Goal: Task Accomplishment & Management: Manage account settings

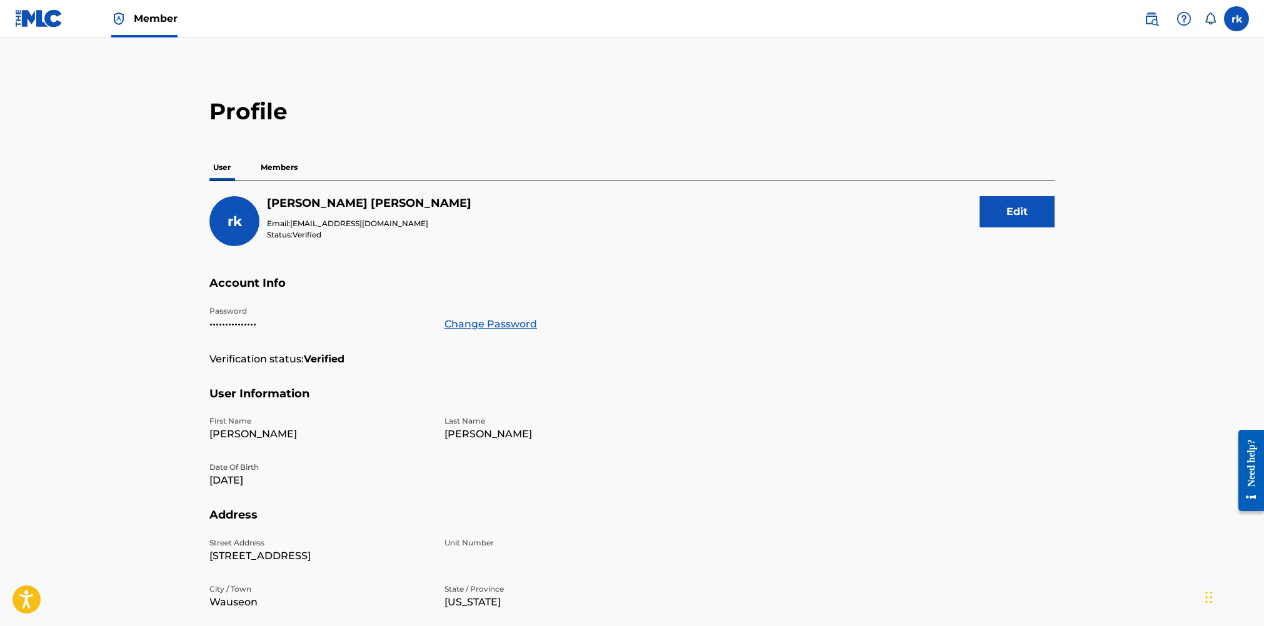
click at [37, 16] on img at bounding box center [39, 18] width 48 height 18
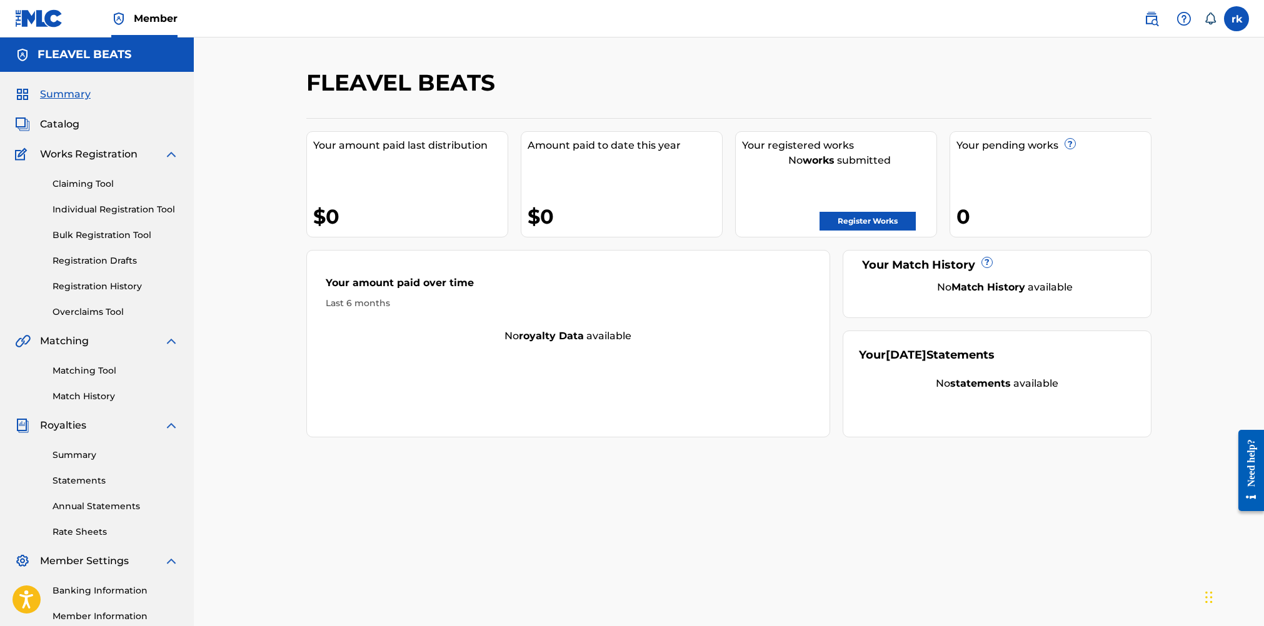
click at [867, 224] on link "Register Works" at bounding box center [868, 221] width 96 height 19
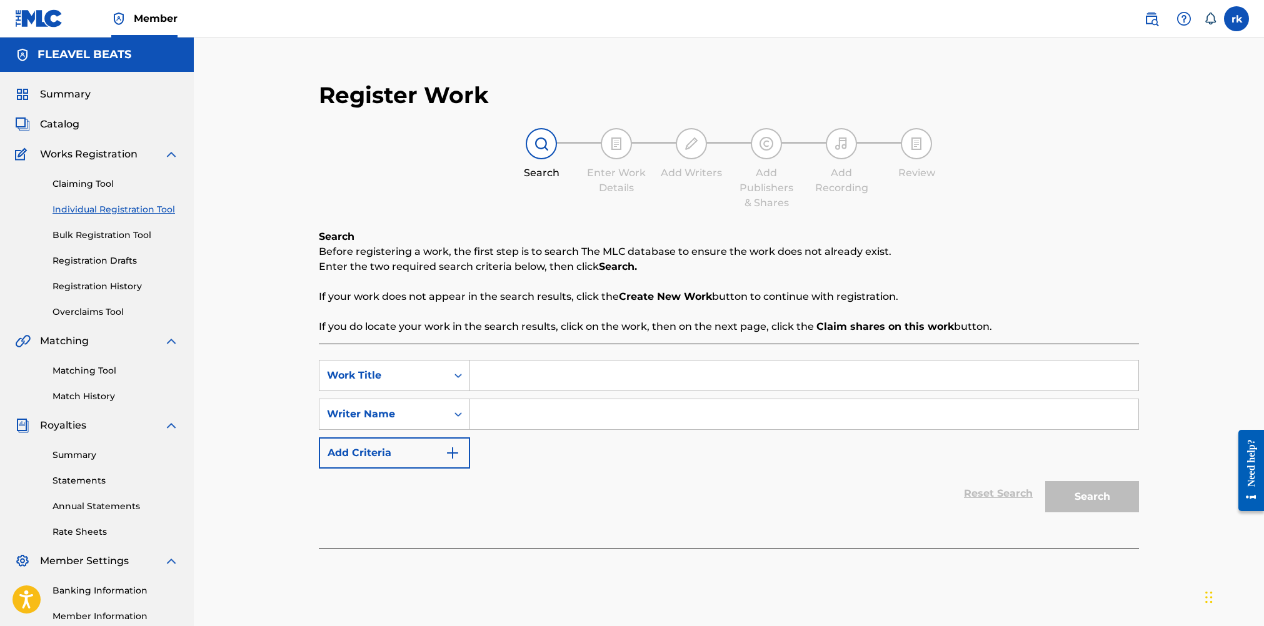
click at [81, 454] on link "Summary" at bounding box center [116, 455] width 126 height 13
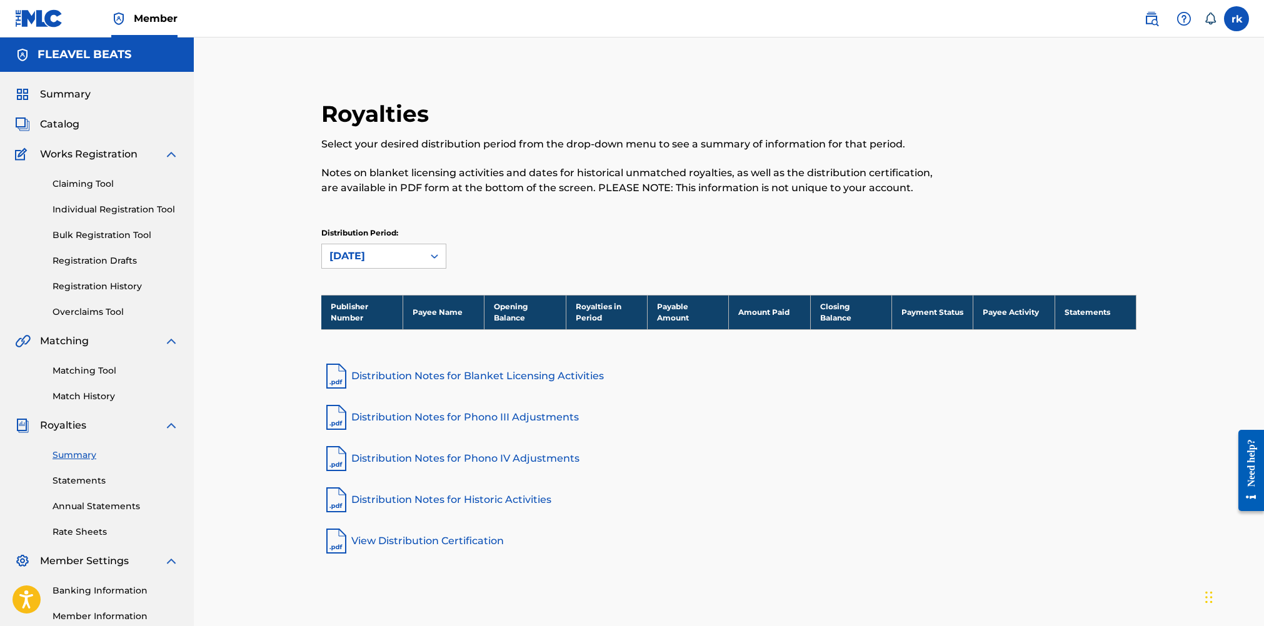
click at [82, 370] on link "Matching Tool" at bounding box center [116, 370] width 126 height 13
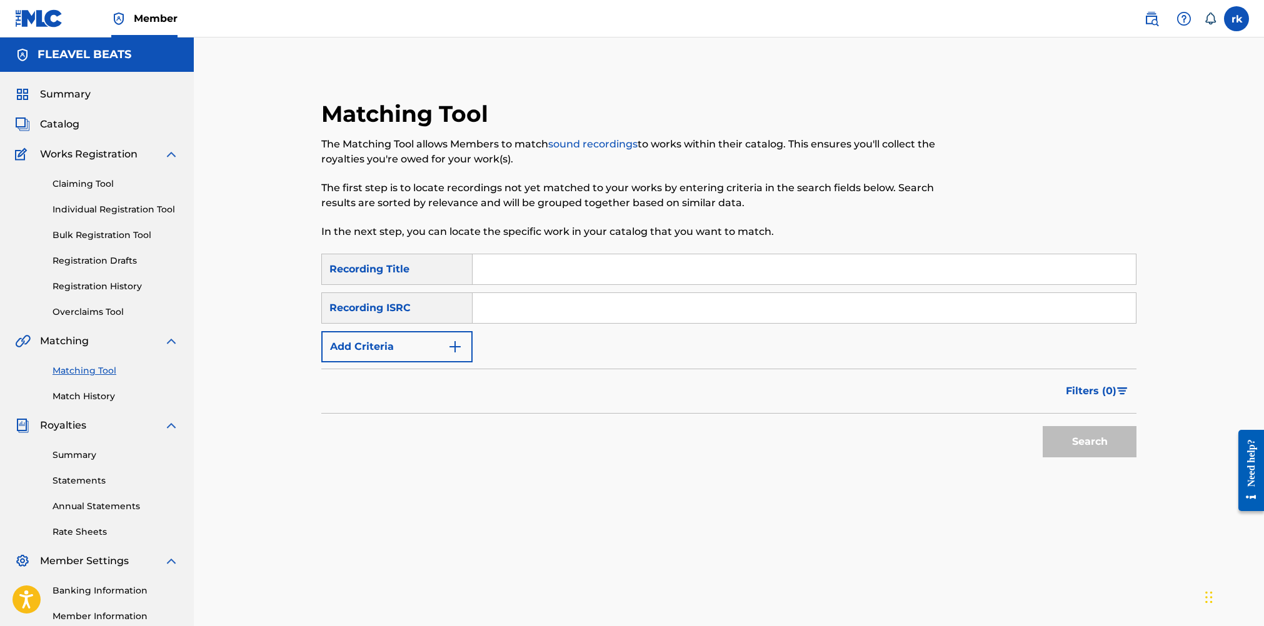
click at [511, 265] on input "Search Form" at bounding box center [804, 269] width 663 height 30
type input "Everything Everything"
click at [516, 309] on input "Search Form" at bounding box center [804, 308] width 663 height 30
type input "1252115201"
click at [1090, 449] on button "Search" at bounding box center [1090, 441] width 94 height 31
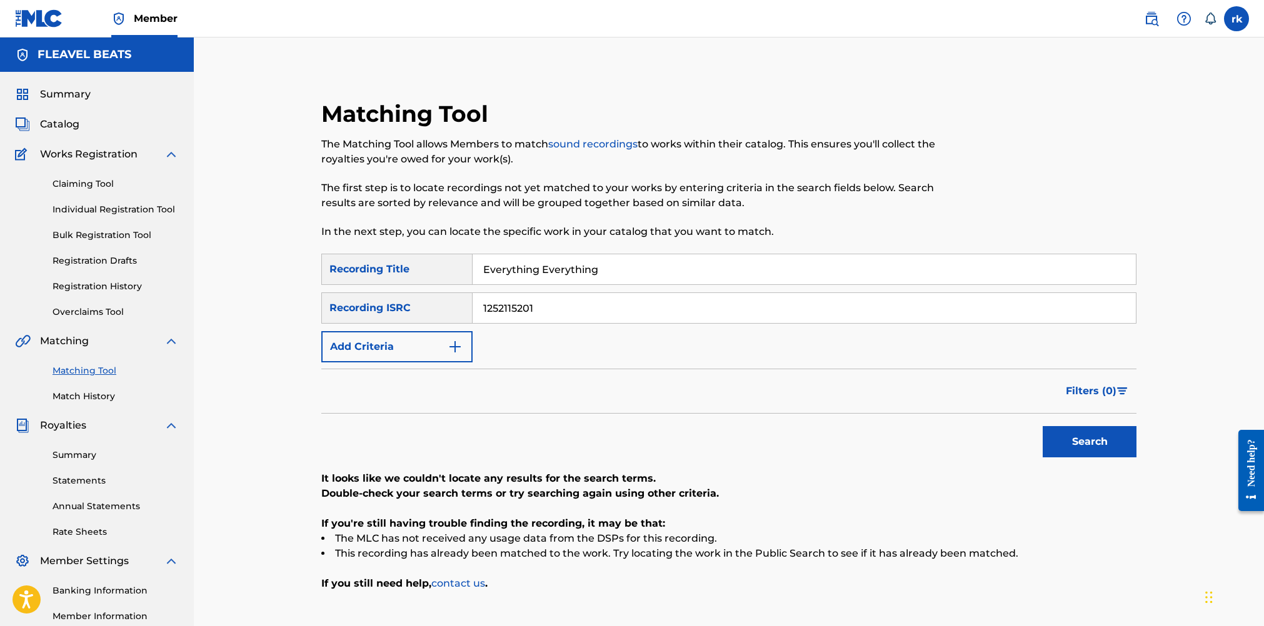
drag, startPoint x: 548, startPoint y: 309, endPoint x: 398, endPoint y: 296, distance: 150.6
click at [398, 296] on div "SearchWithCriteria2e3c02dd-9170-4400-8248-7b11fb7d9f67 Recording ISRC 1252115201" at bounding box center [728, 308] width 815 height 31
click at [512, 309] on input "Search Form" at bounding box center [804, 308] width 663 height 30
type input "TCAIK2474407"
click at [1090, 445] on button "Search" at bounding box center [1090, 441] width 94 height 31
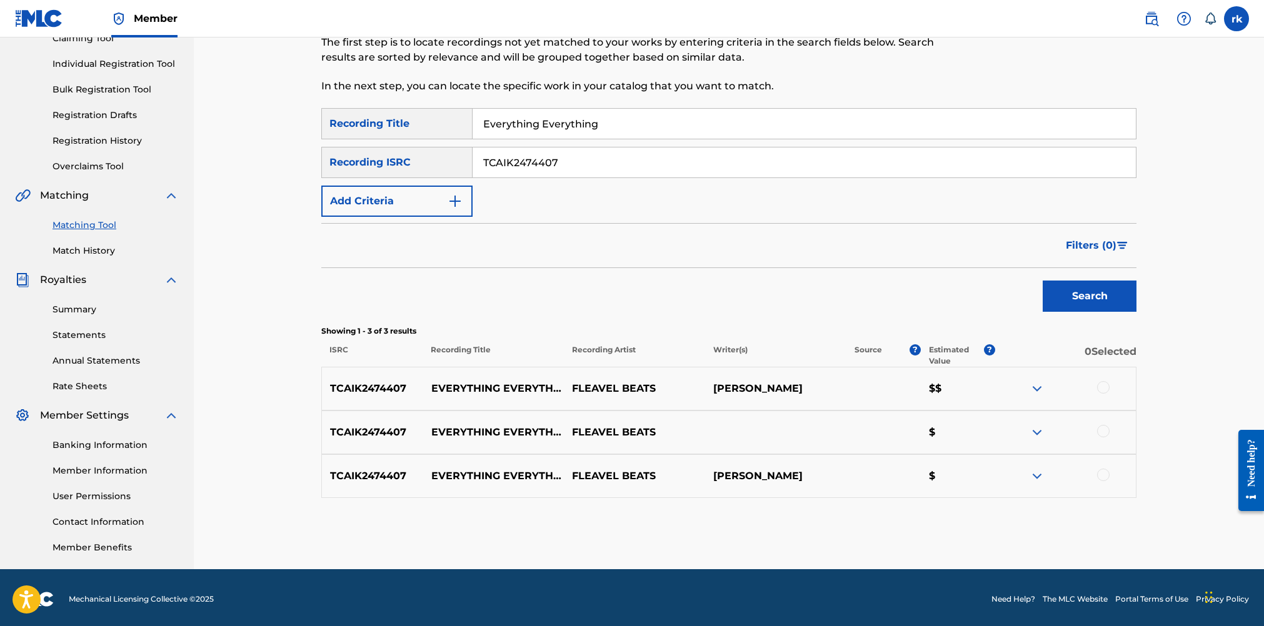
scroll to position [149, 0]
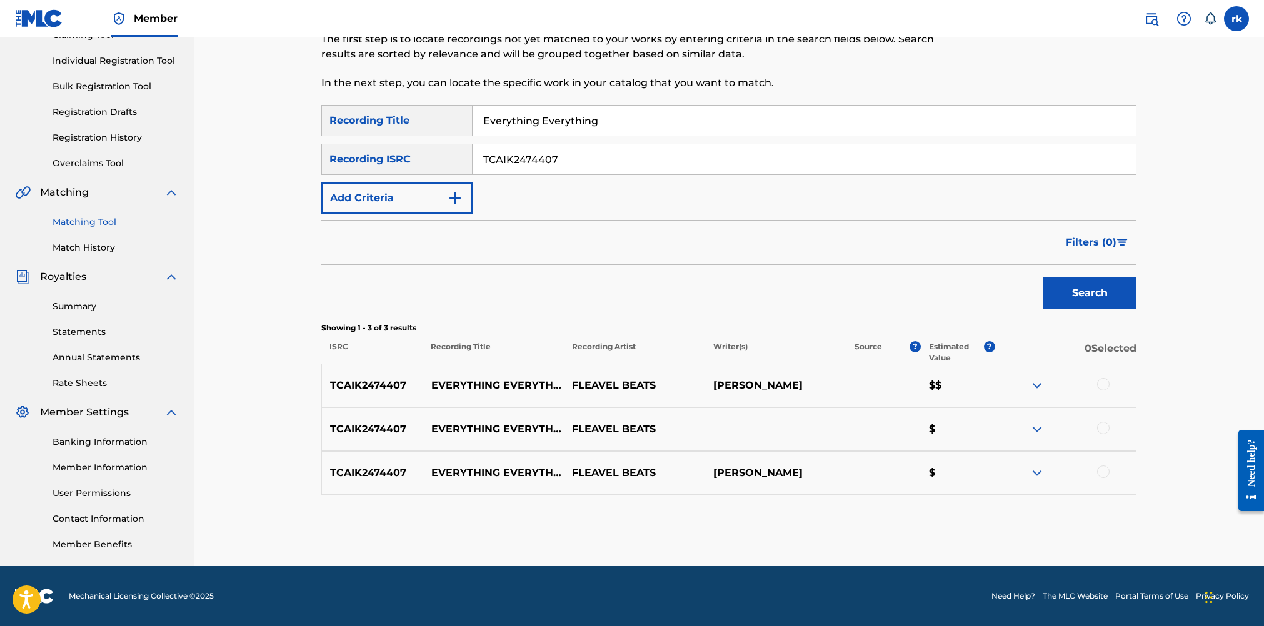
click at [1103, 383] on div at bounding box center [1103, 384] width 13 height 13
click at [1103, 427] on div at bounding box center [1103, 428] width 13 height 13
click at [1104, 471] on div at bounding box center [1103, 472] width 13 height 13
click at [869, 525] on button "Match 3 Groups" at bounding box center [879, 524] width 138 height 31
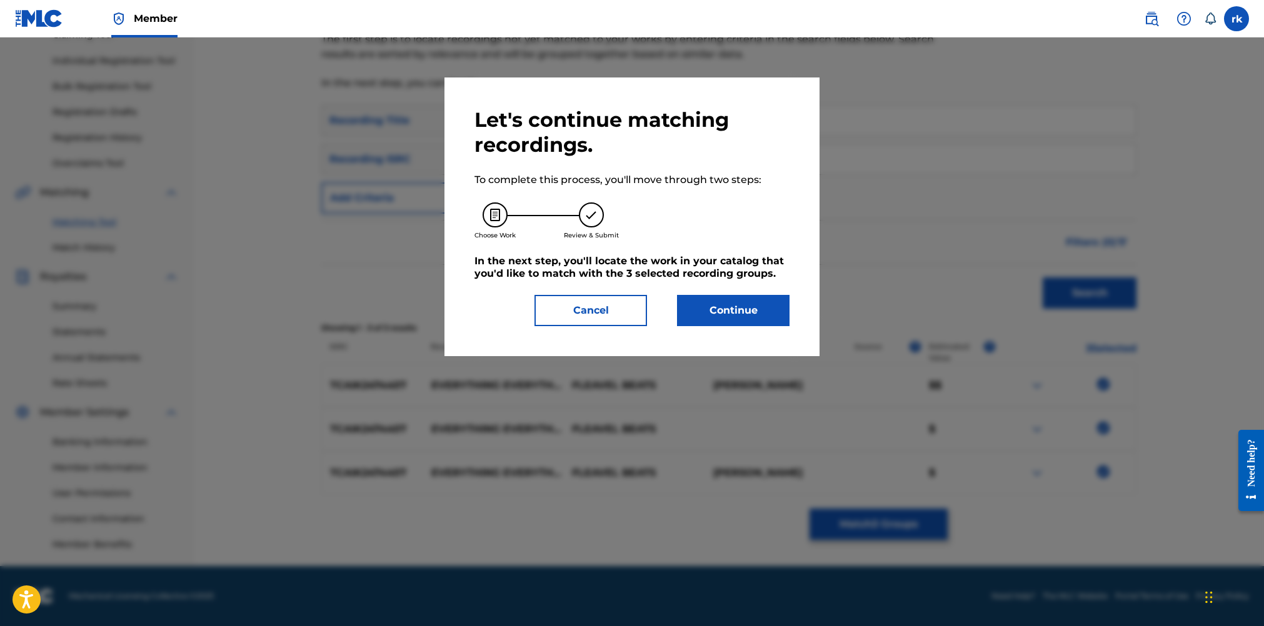
click at [701, 311] on button "Continue" at bounding box center [733, 310] width 113 height 31
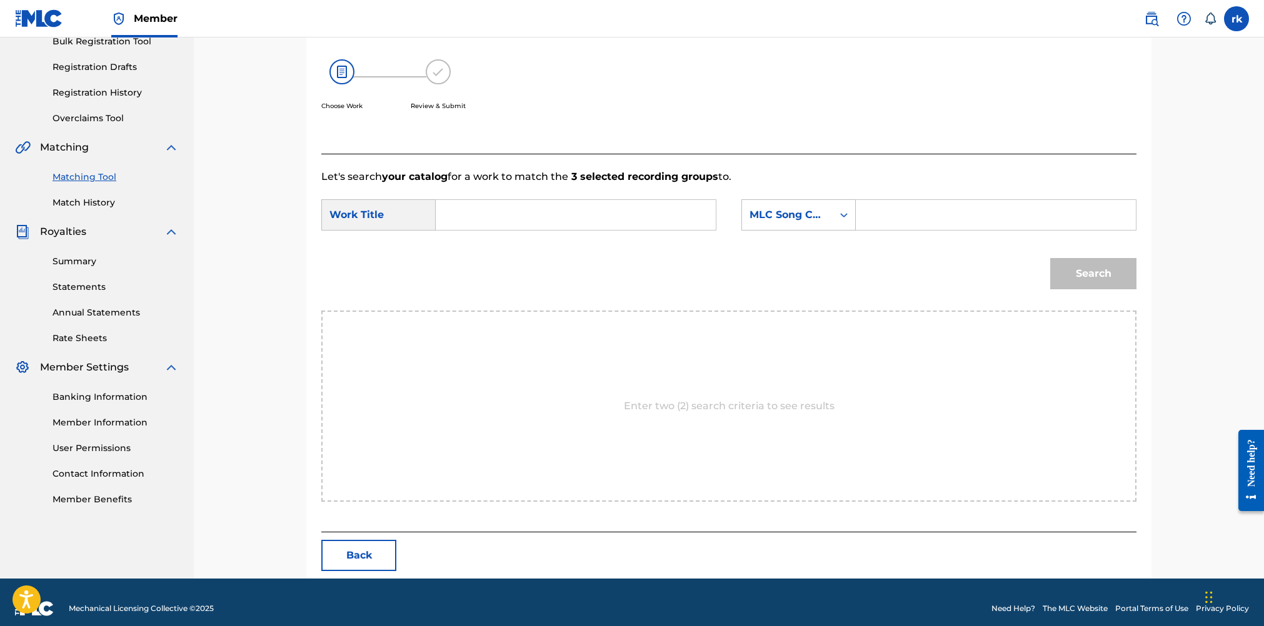
scroll to position [206, 0]
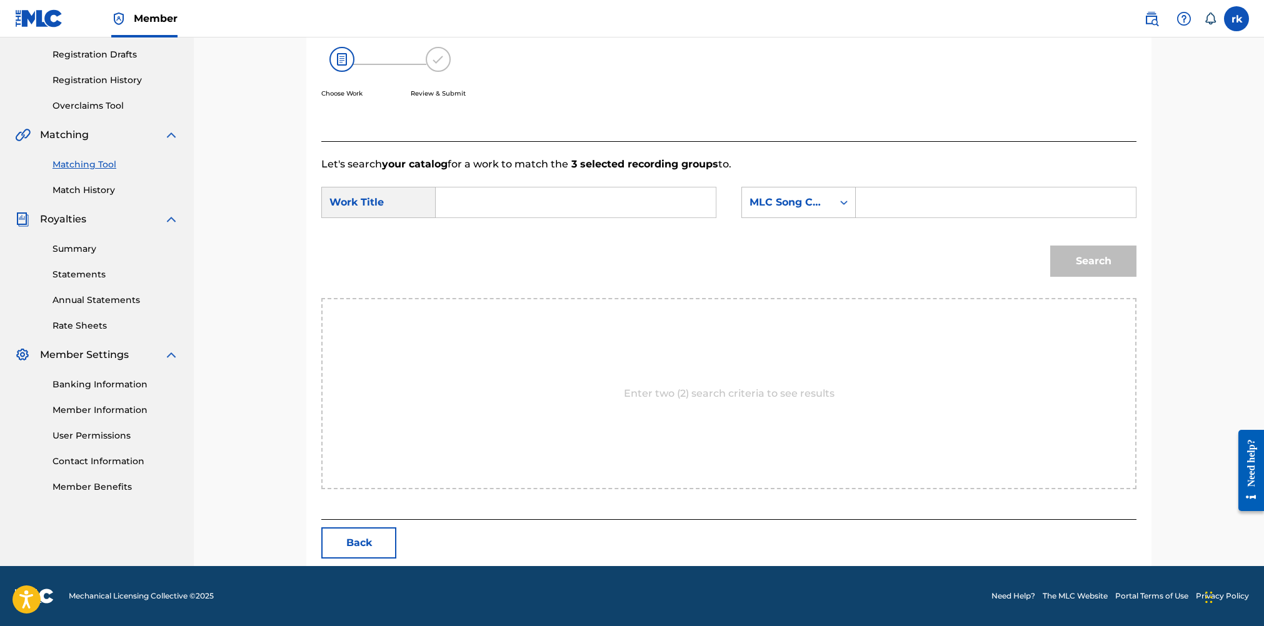
click at [593, 196] on input "Search Form" at bounding box center [575, 203] width 259 height 30
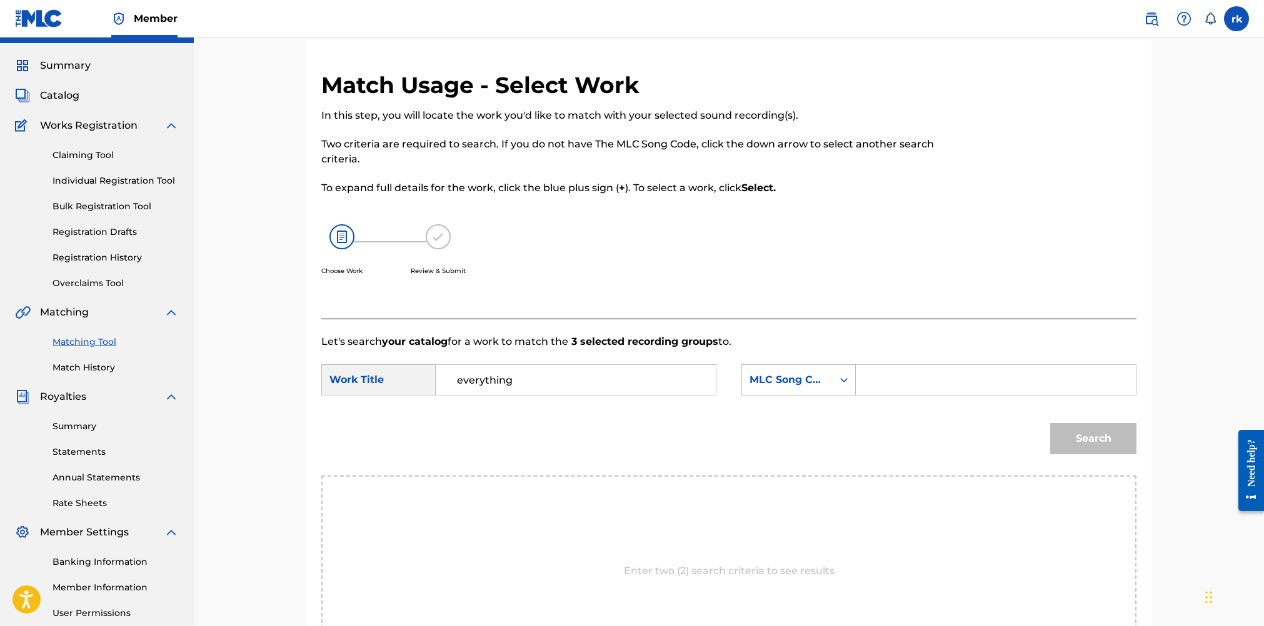
scroll to position [0, 0]
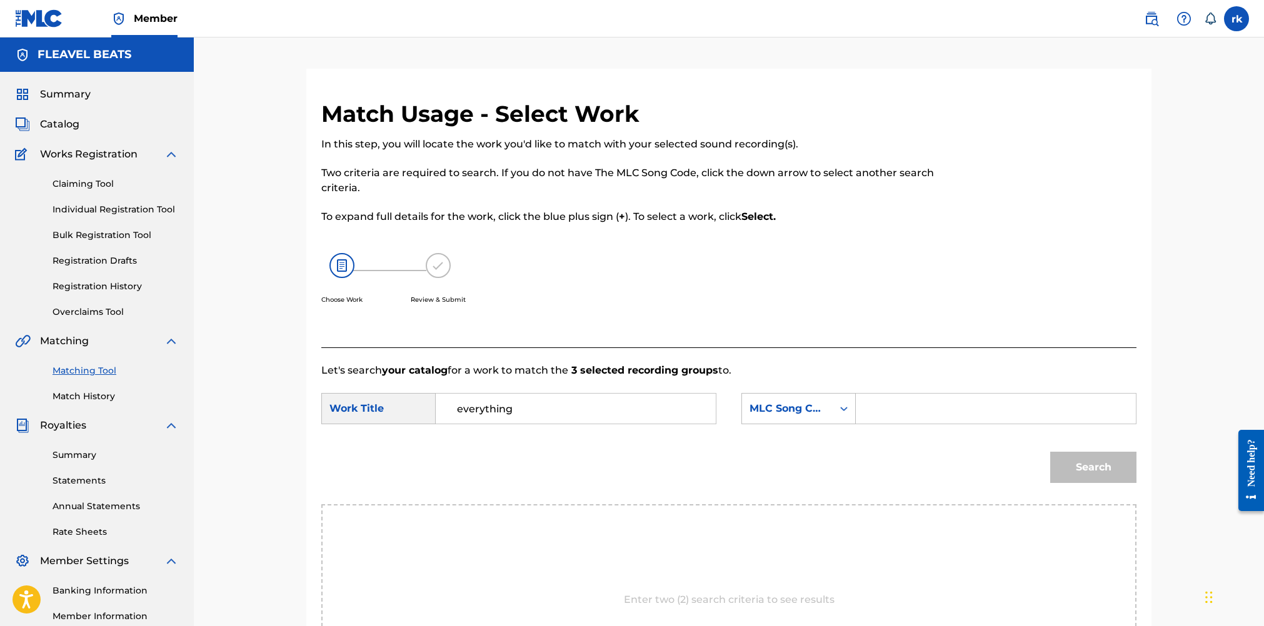
type input "everything"
click at [95, 284] on link "Registration History" at bounding box center [116, 286] width 126 height 13
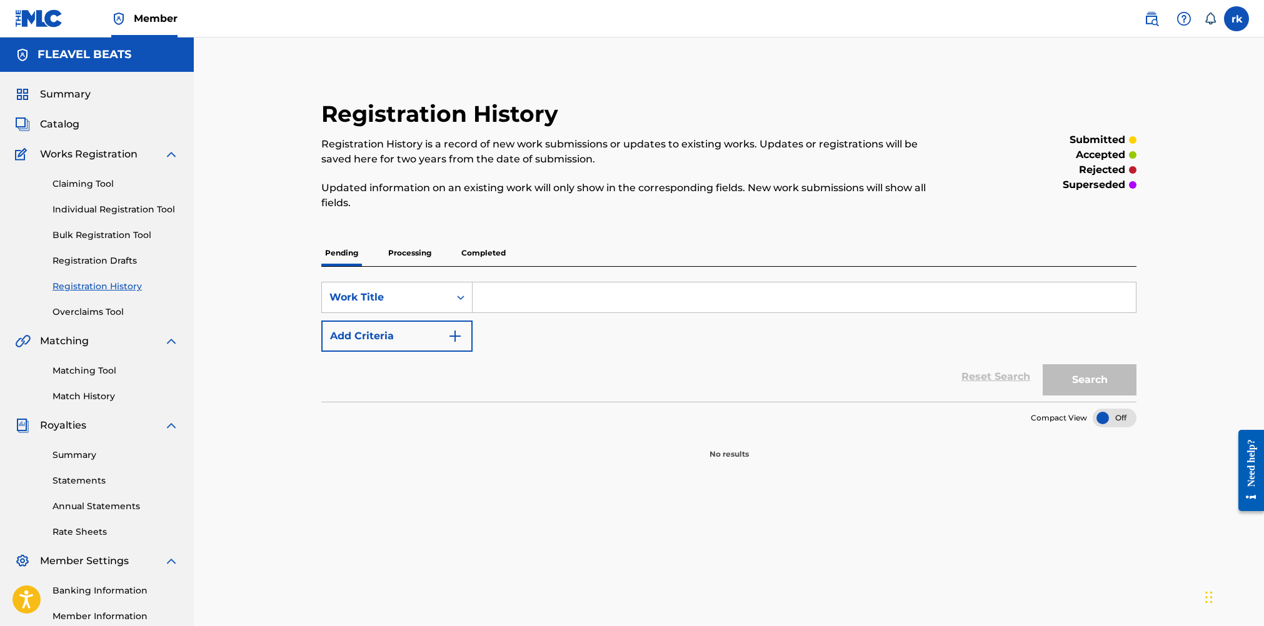
click at [79, 455] on link "Summary" at bounding box center [116, 455] width 126 height 13
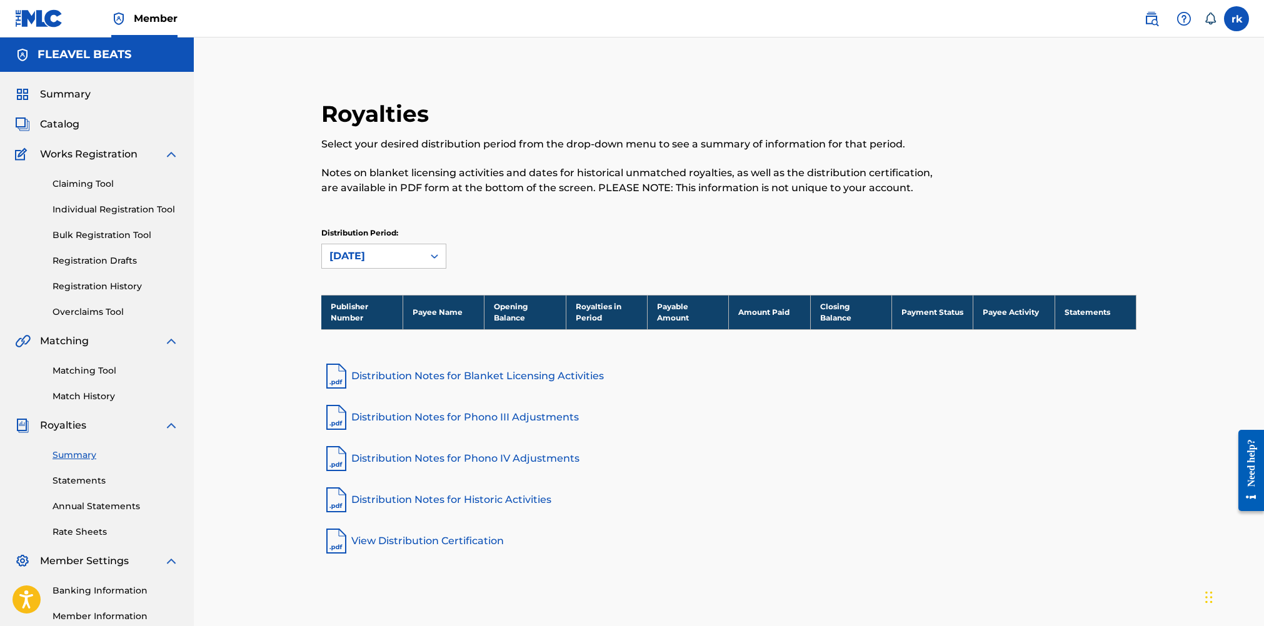
click at [1087, 313] on th "Statements" at bounding box center [1095, 312] width 81 height 34
click at [64, 125] on span "Catalog" at bounding box center [59, 124] width 39 height 15
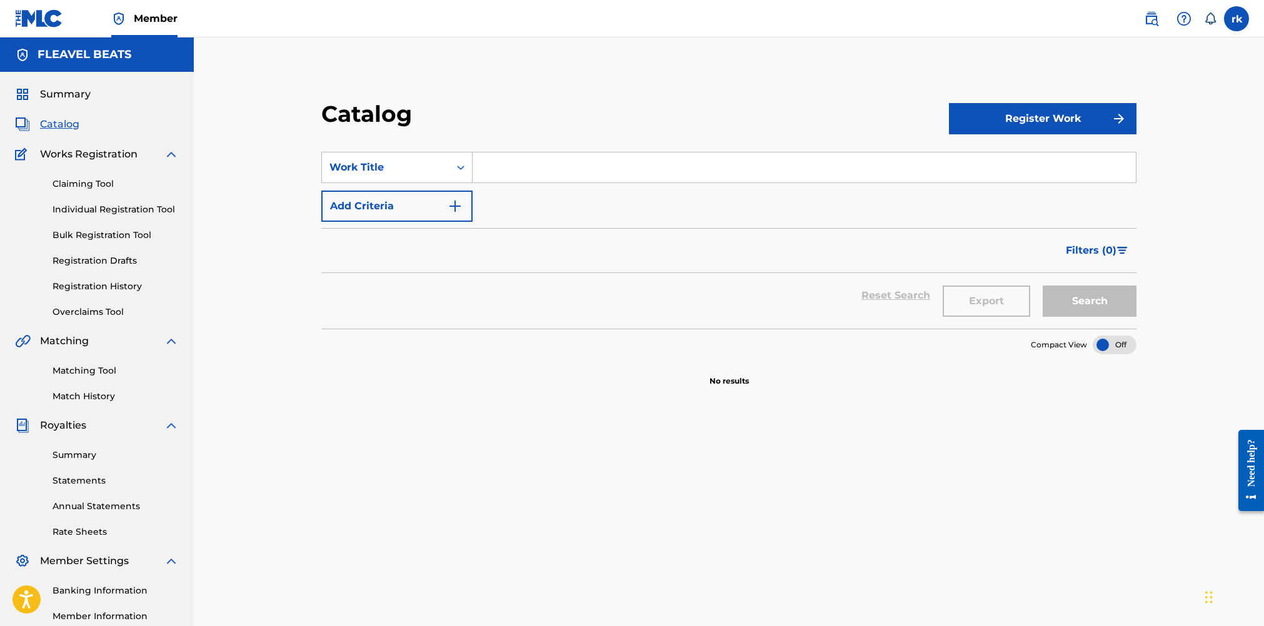
click at [61, 94] on span "Summary" at bounding box center [65, 94] width 51 height 15
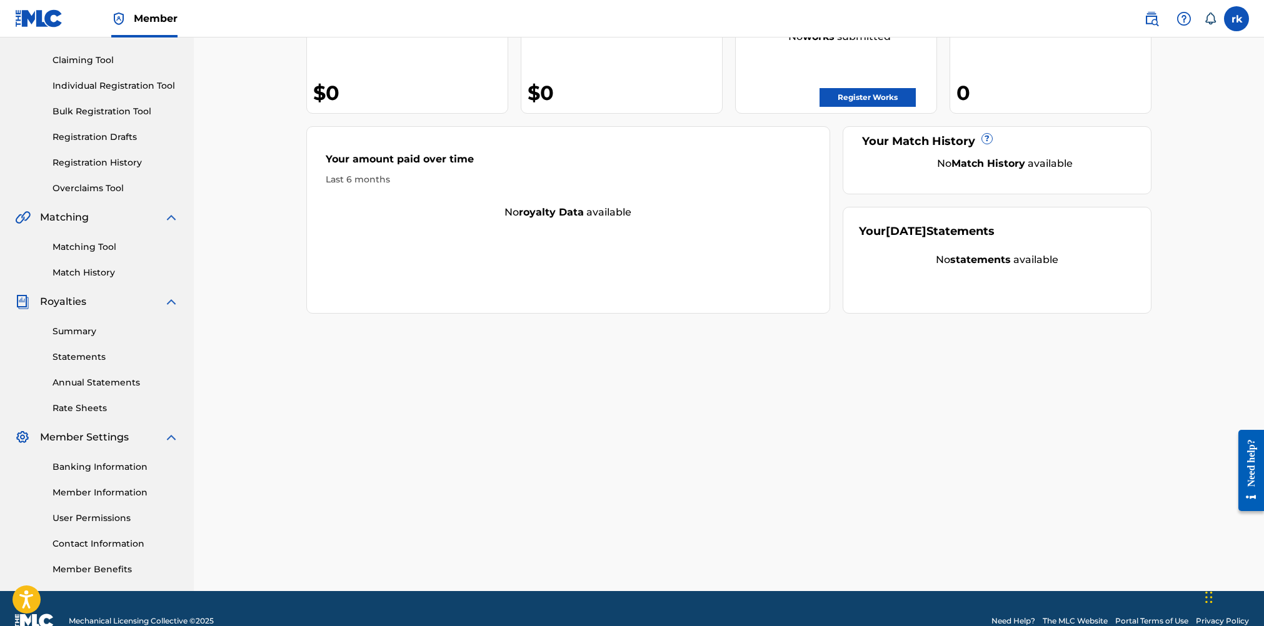
scroll to position [149, 0]
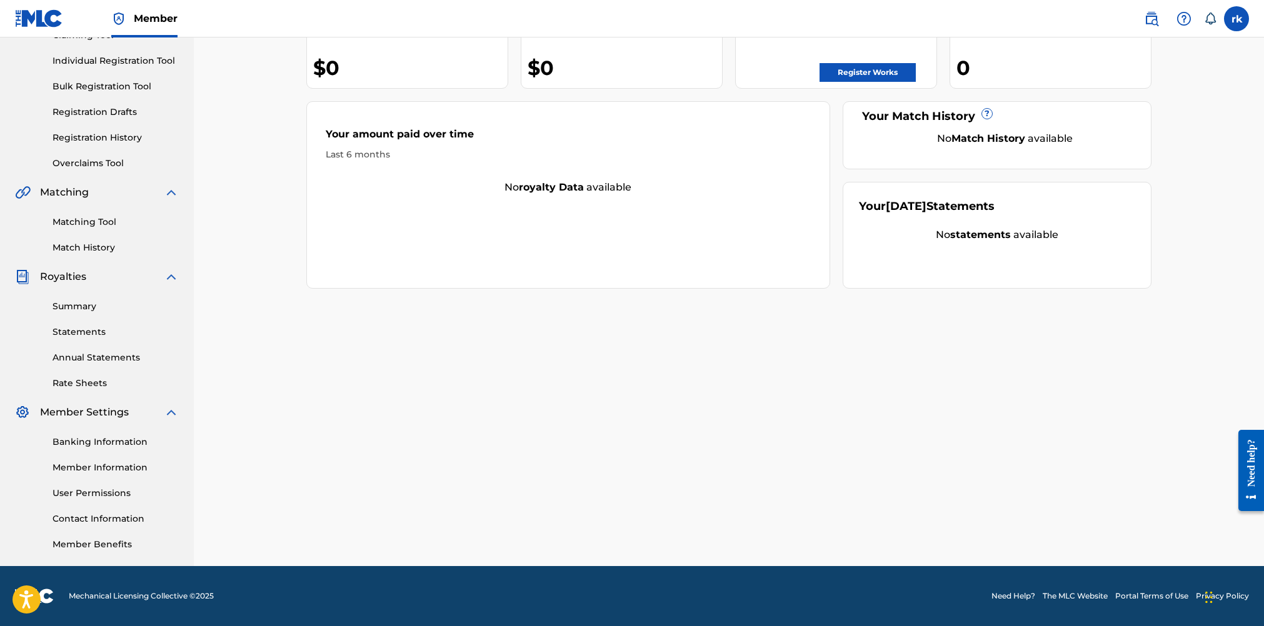
click at [103, 493] on link "User Permissions" at bounding box center [116, 493] width 126 height 13
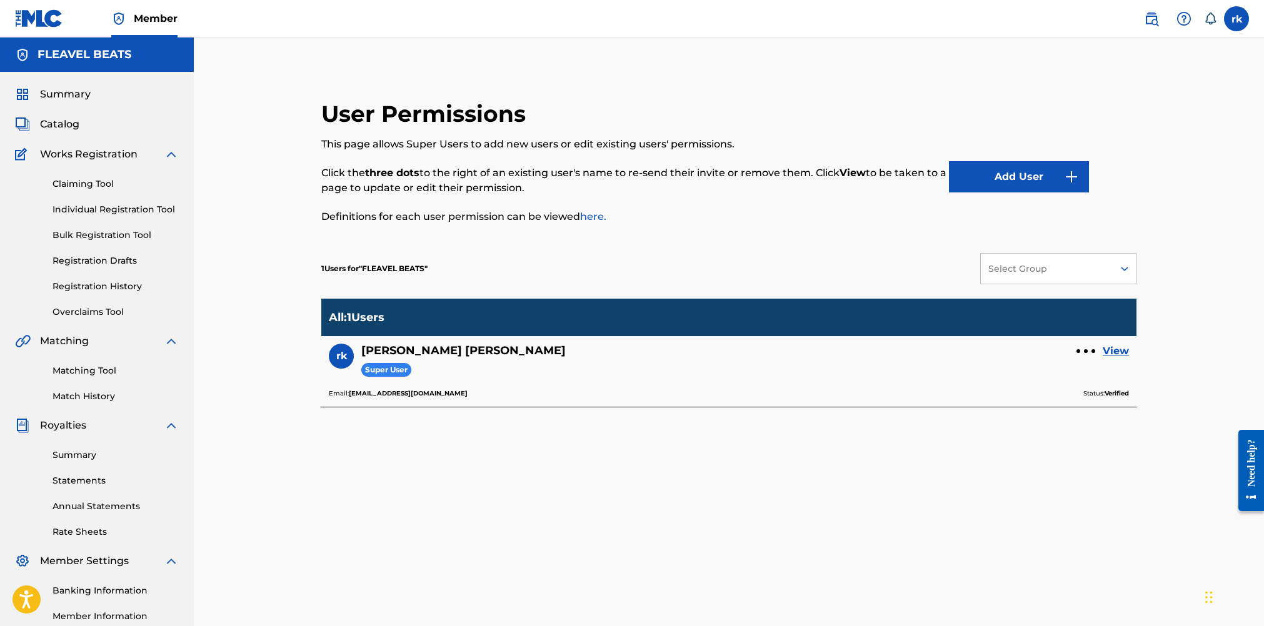
click at [1119, 350] on link "View" at bounding box center [1116, 351] width 26 height 15
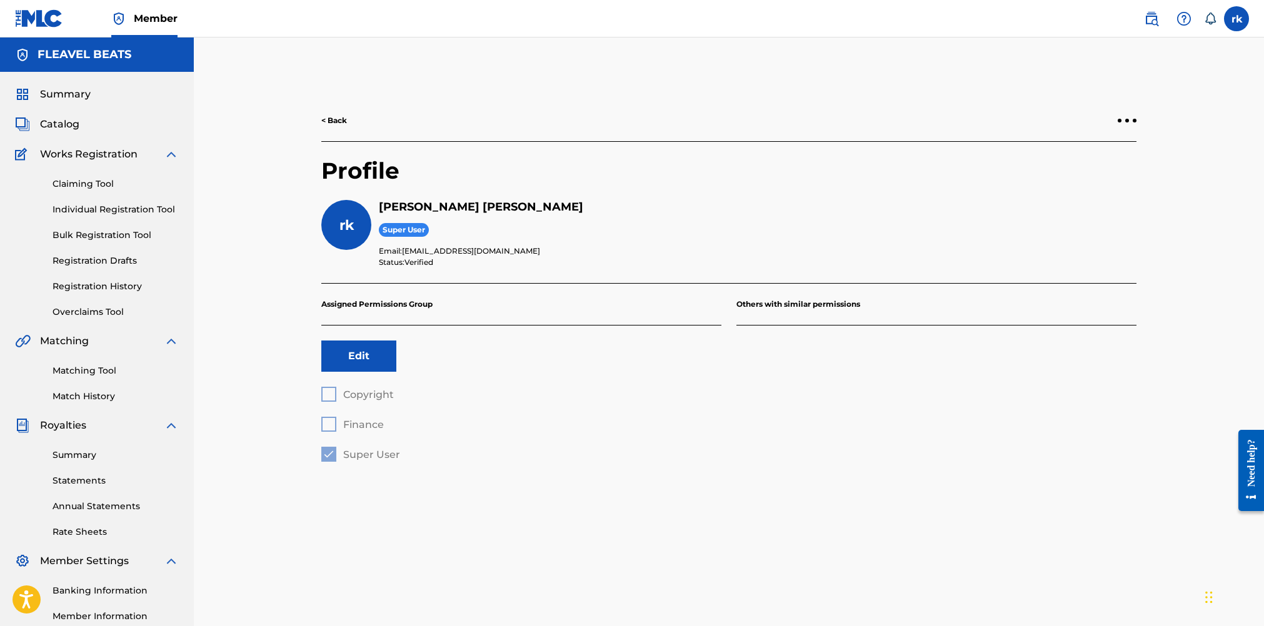
click at [331, 393] on div "Copyright Finance Super User" at bounding box center [521, 424] width 400 height 75
click at [341, 118] on link "< Back" at bounding box center [334, 120] width 26 height 11
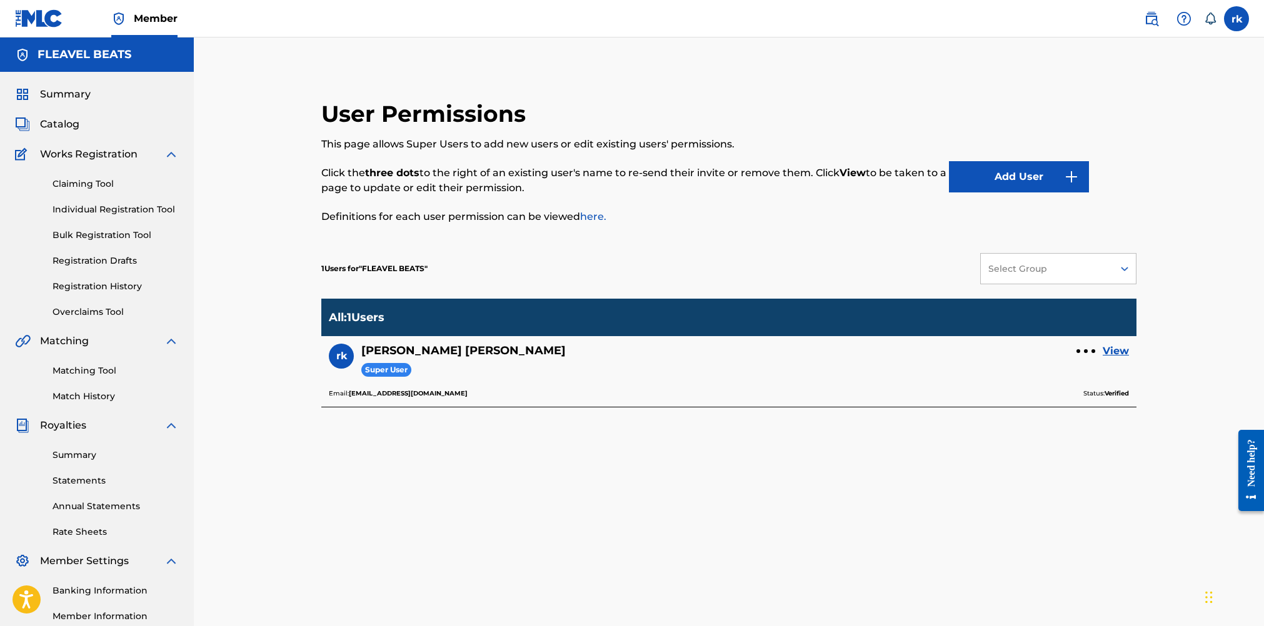
click at [64, 91] on span "Summary" at bounding box center [65, 94] width 51 height 15
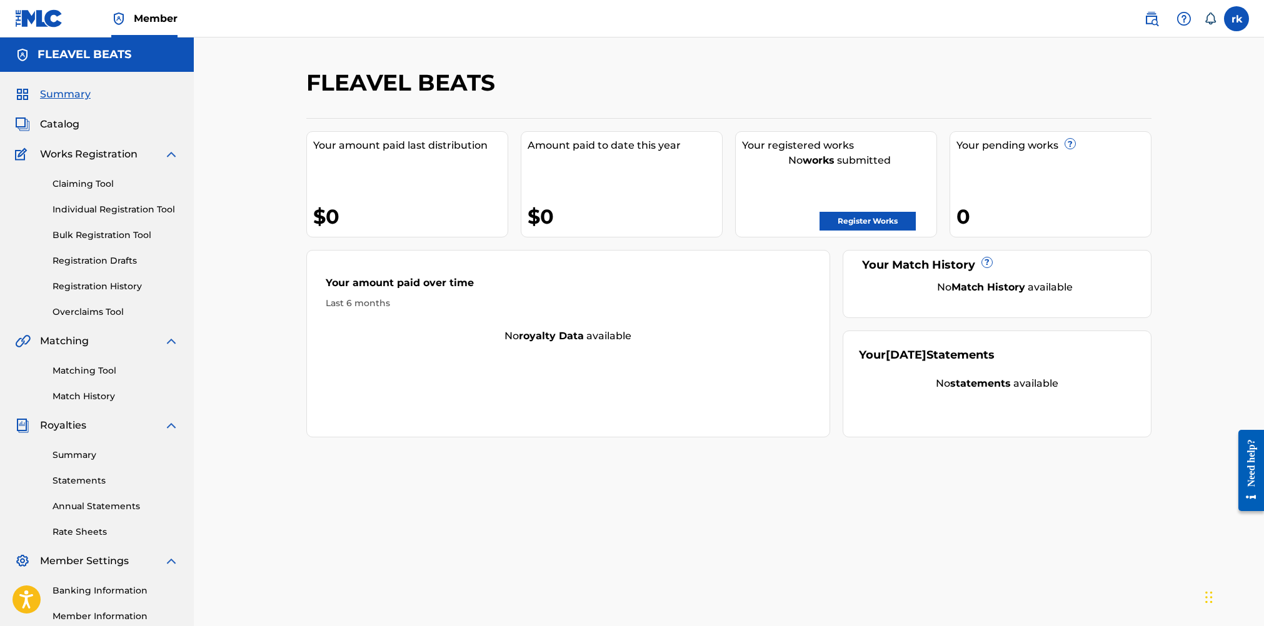
click at [1227, 16] on label at bounding box center [1236, 18] width 25 height 25
click at [1237, 19] on input "rk [PERSON_NAME] [EMAIL_ADDRESS][DOMAIN_NAME] Notification Preferences Profile …" at bounding box center [1237, 19] width 0 height 0
